Goal: Task Accomplishment & Management: Use online tool/utility

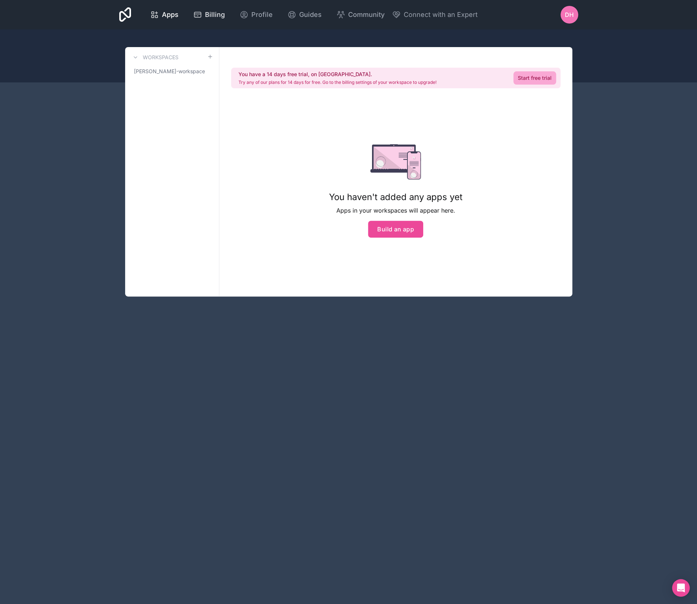
click at [211, 15] on span "Billing" at bounding box center [215, 15] width 20 height 10
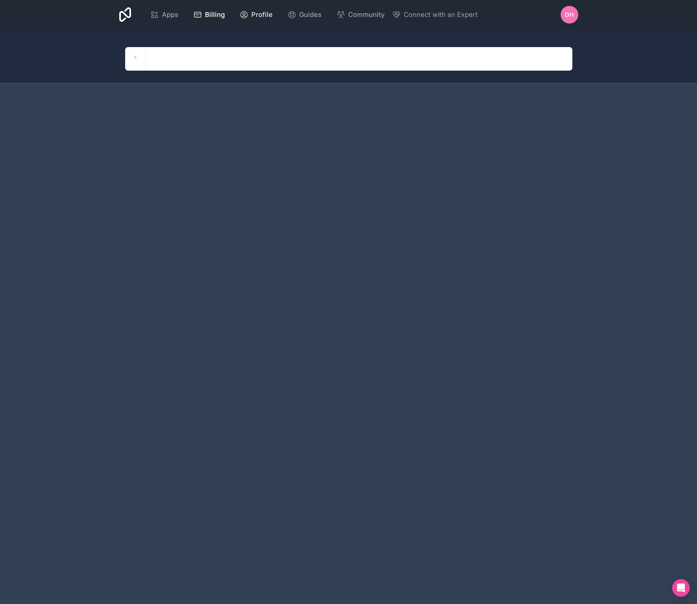
click at [256, 11] on span "Profile" at bounding box center [261, 15] width 21 height 10
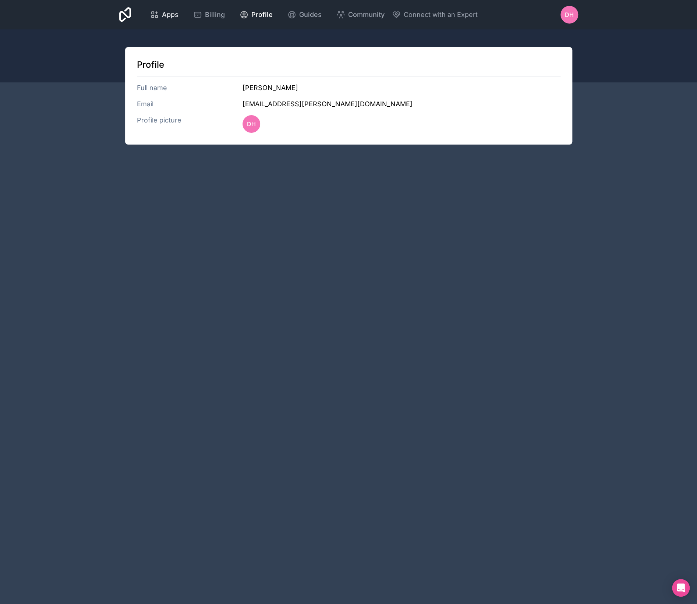
click at [164, 18] on span "Apps" at bounding box center [170, 15] width 17 height 10
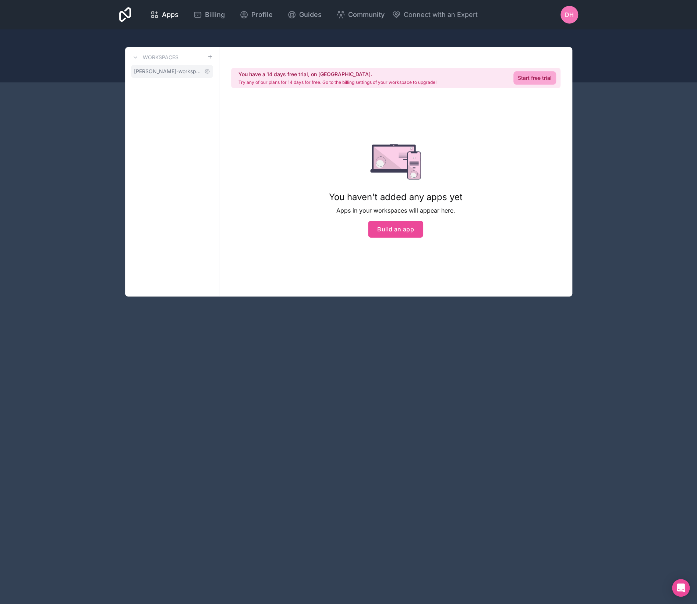
click at [192, 73] on span "[PERSON_NAME]-workspace" at bounding box center [167, 71] width 67 height 7
click at [184, 51] on div "Workspaces [PERSON_NAME]-workspace" at bounding box center [172, 171] width 94 height 249
click at [190, 58] on div "Workspaces" at bounding box center [172, 57] width 82 height 9
click at [193, 68] on span "[PERSON_NAME]-workspace" at bounding box center [167, 71] width 67 height 7
click at [397, 234] on button "Build an app" at bounding box center [395, 229] width 55 height 17
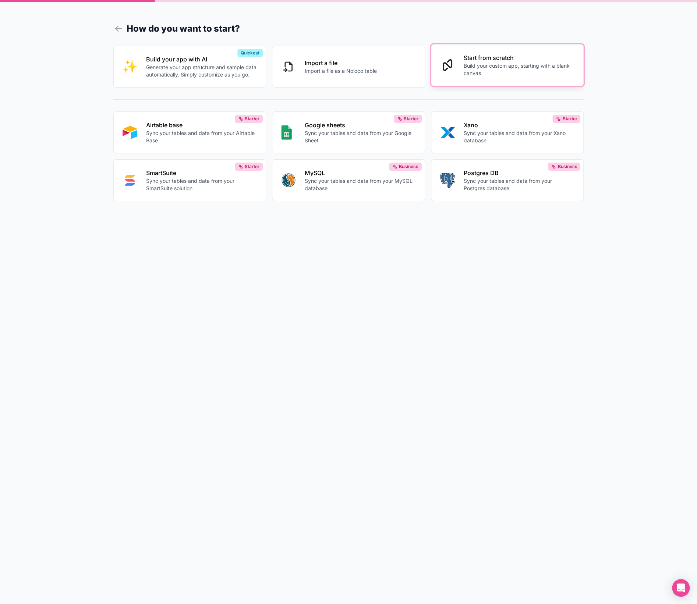
click at [487, 71] on p "Build your custom app, starting with a blank canvas" at bounding box center [518, 69] width 111 height 15
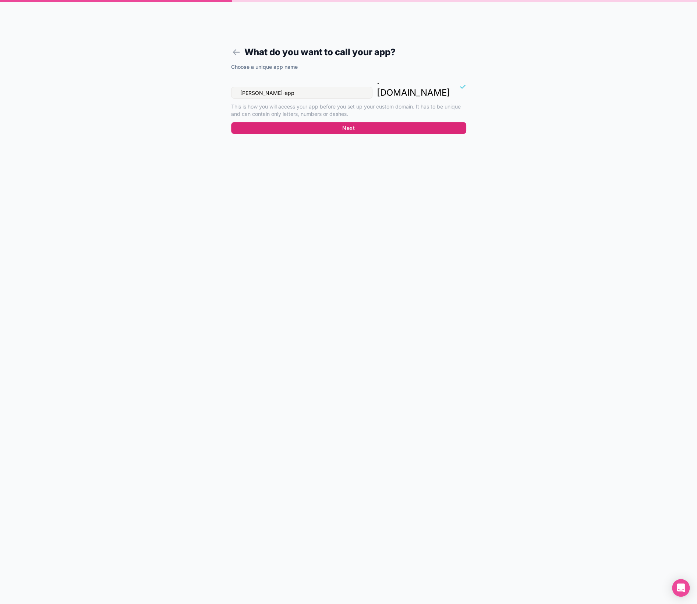
click at [442, 122] on button "Next" at bounding box center [348, 128] width 235 height 12
